Goal: Task Accomplishment & Management: Manage account settings

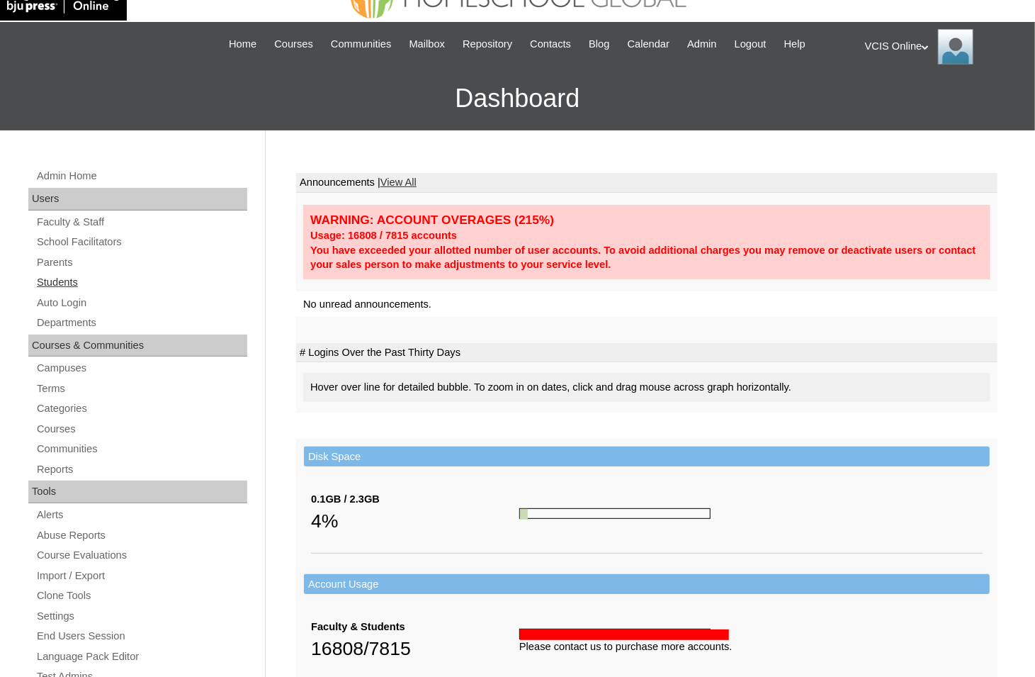
scroll to position [66, 0]
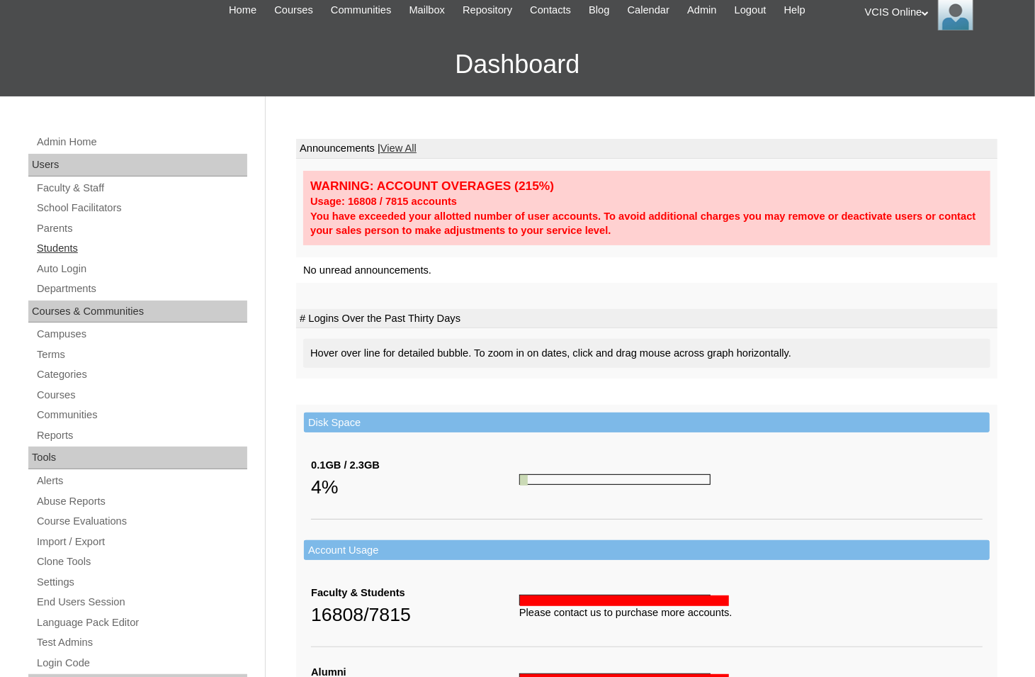
click at [69, 246] on link "Students" at bounding box center [141, 248] width 212 height 18
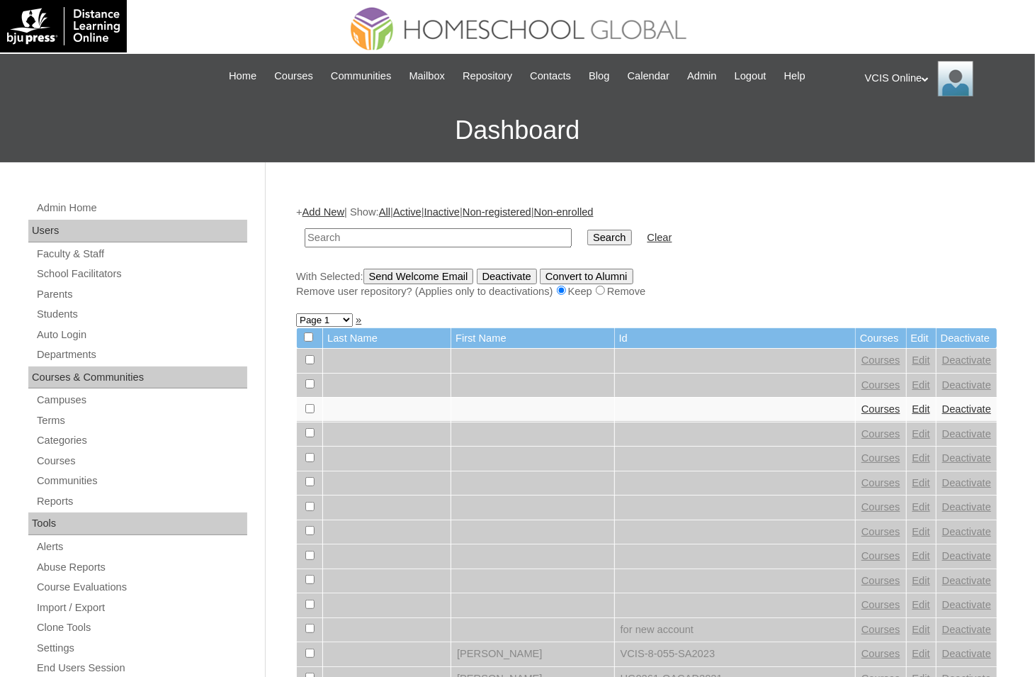
paste input "[PERSON_NAME]"
type input "[PERSON_NAME]"
click at [587, 230] on input "Search" at bounding box center [609, 238] width 44 height 16
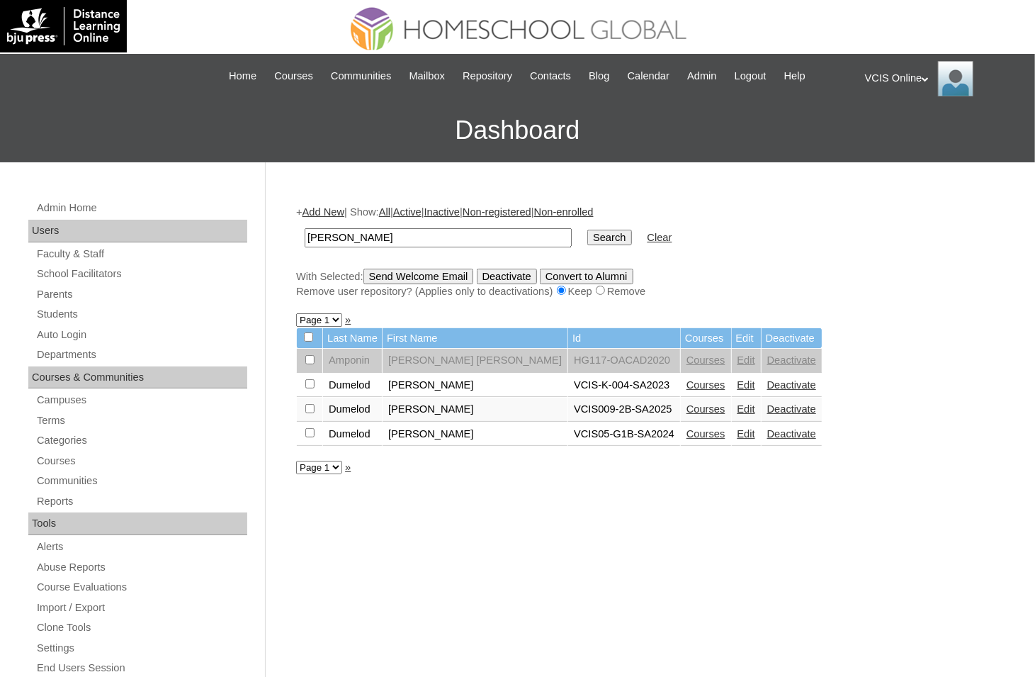
click at [568, 436] on td "VCIS05-G1B-SA2024" at bounding box center [624, 434] width 112 height 24
click at [742, 409] on link "Edit" at bounding box center [746, 408] width 18 height 11
click at [698, 412] on link "Courses" at bounding box center [705, 408] width 39 height 11
click at [372, 236] on input "Leanne Gramaje" at bounding box center [438, 237] width 267 height 19
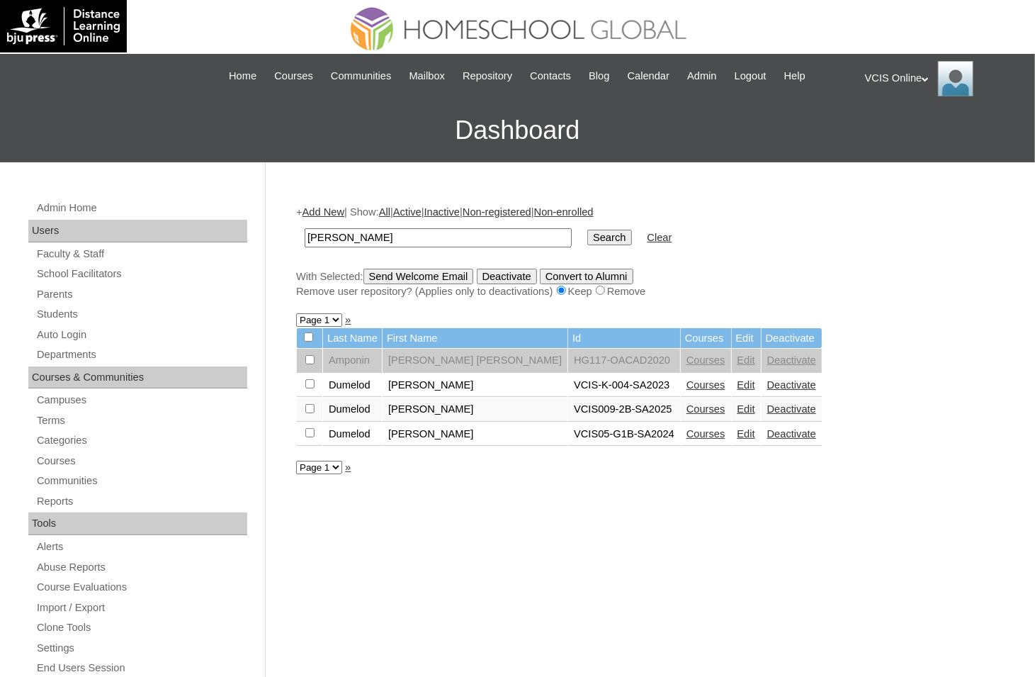
type input "Leanne"
click at [587, 230] on input "Search" at bounding box center [609, 238] width 44 height 16
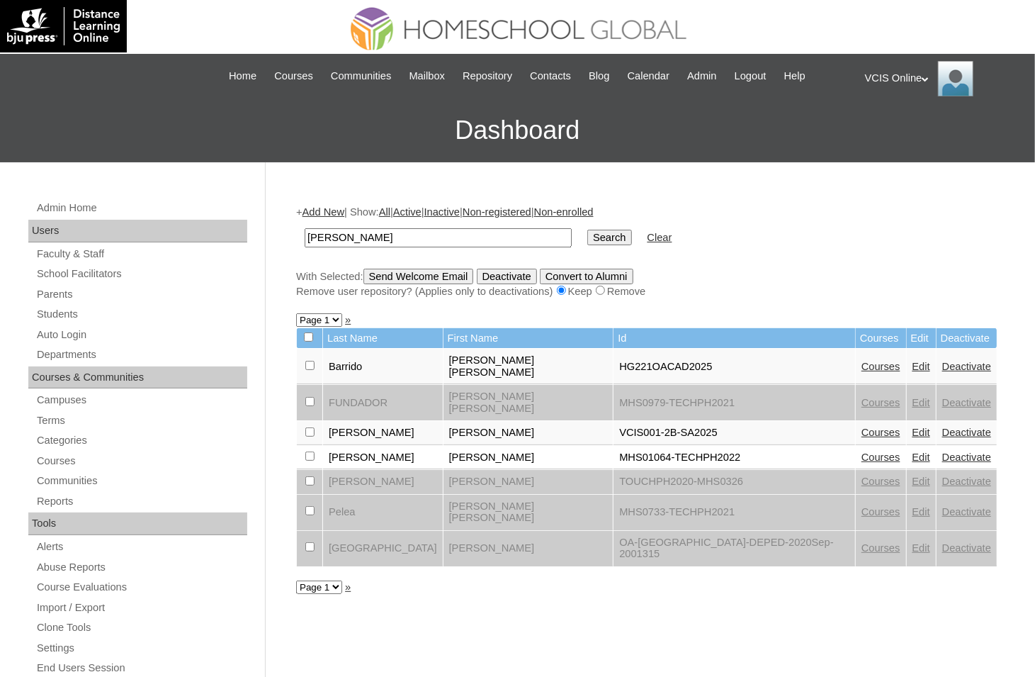
click at [861, 426] on link "Courses" at bounding box center [880, 431] width 39 height 11
drag, startPoint x: 390, startPoint y: 237, endPoint x: 654, endPoint y: 259, distance: 265.1
click at [652, 259] on div "+ Add New | Show: All | Active | Inactive | Non-registered | Non-enrolled Santi…" at bounding box center [646, 252] width 701 height 94
type input "[PERSON_NAME]"
click at [587, 230] on input "Search" at bounding box center [609, 238] width 44 height 16
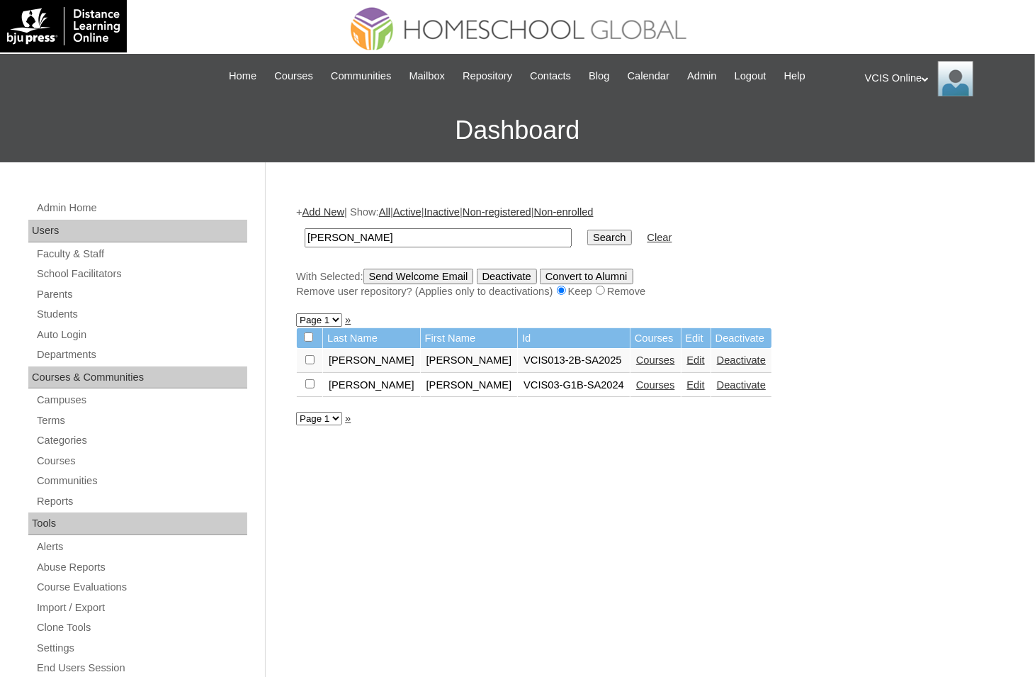
click at [636, 383] on link "Courses" at bounding box center [655, 384] width 39 height 11
click at [636, 360] on link "Courses" at bounding box center [655, 359] width 39 height 11
